Goal: Information Seeking & Learning: Learn about a topic

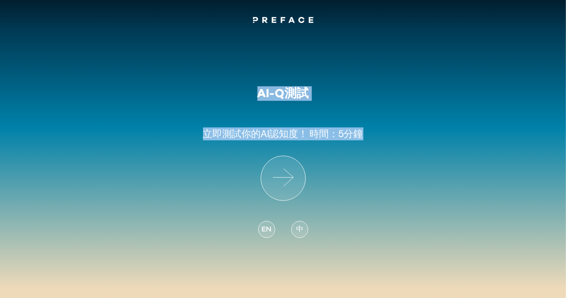
drag, startPoint x: 255, startPoint y: 95, endPoint x: 360, endPoint y: 131, distance: 111.6
click at [360, 131] on div "AI-Q測試 立即測試 你的AI認知度！ 時間：5分鐘 EN 中" at bounding box center [283, 167] width 160 height 163
click at [382, 151] on div "AI-Q測試 立即測試 你的AI認知度！ 時間：5分鐘 EN 中" at bounding box center [283, 137] width 566 height 223
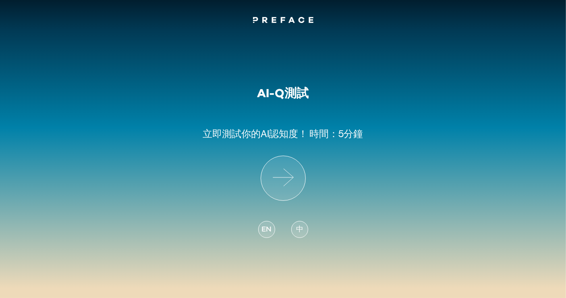
click at [316, 152] on p "立即測試 你的AI認知度！ 時間：5分鐘" at bounding box center [283, 128] width 160 height 55
click at [291, 12] on div at bounding box center [283, 13] width 566 height 26
click at [291, 17] on link at bounding box center [283, 21] width 60 height 10
click at [272, 226] on div "EN" at bounding box center [266, 229] width 17 height 17
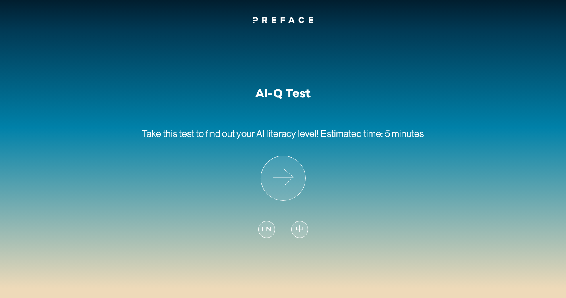
click at [272, 226] on div "EN 中" at bounding box center [283, 225] width 50 height 48
click at [362, 228] on div "AI-Q Test Take this test to find out your AI literacy level! Estimated time: 5 …" at bounding box center [283, 167] width 282 height 163
click at [298, 235] on div "中" at bounding box center [299, 229] width 17 height 17
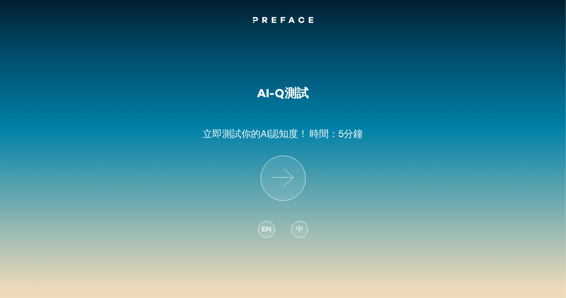
click at [299, 18] on icon at bounding box center [283, 20] width 60 height 6
